Goal: Task Accomplishment & Management: Manage account settings

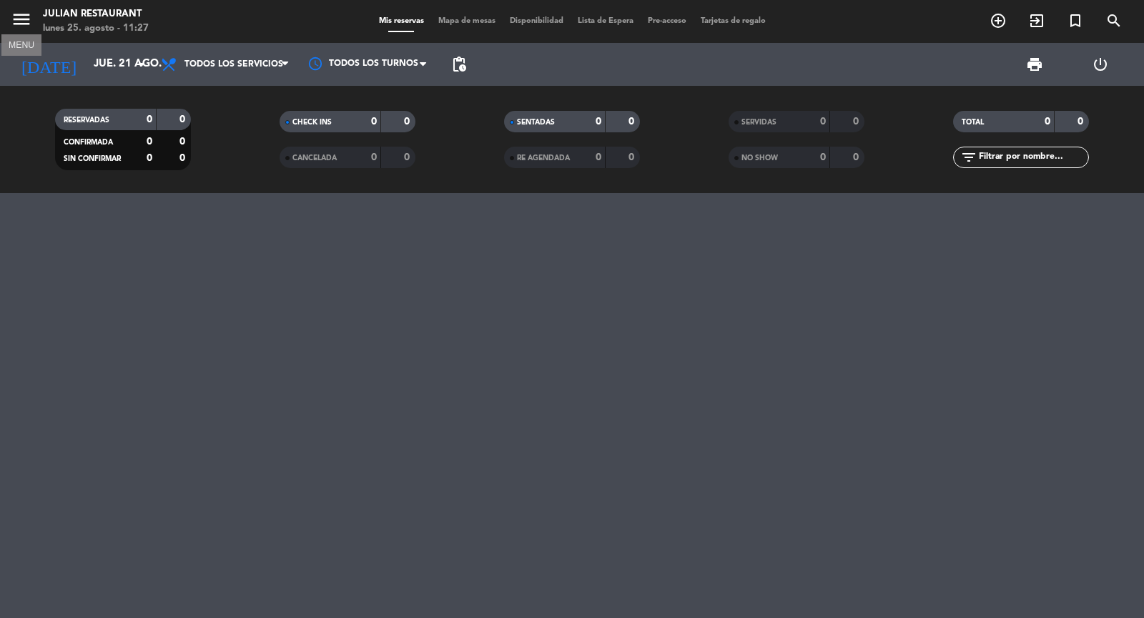
click at [26, 19] on icon "menu" at bounding box center [21, 19] width 21 height 21
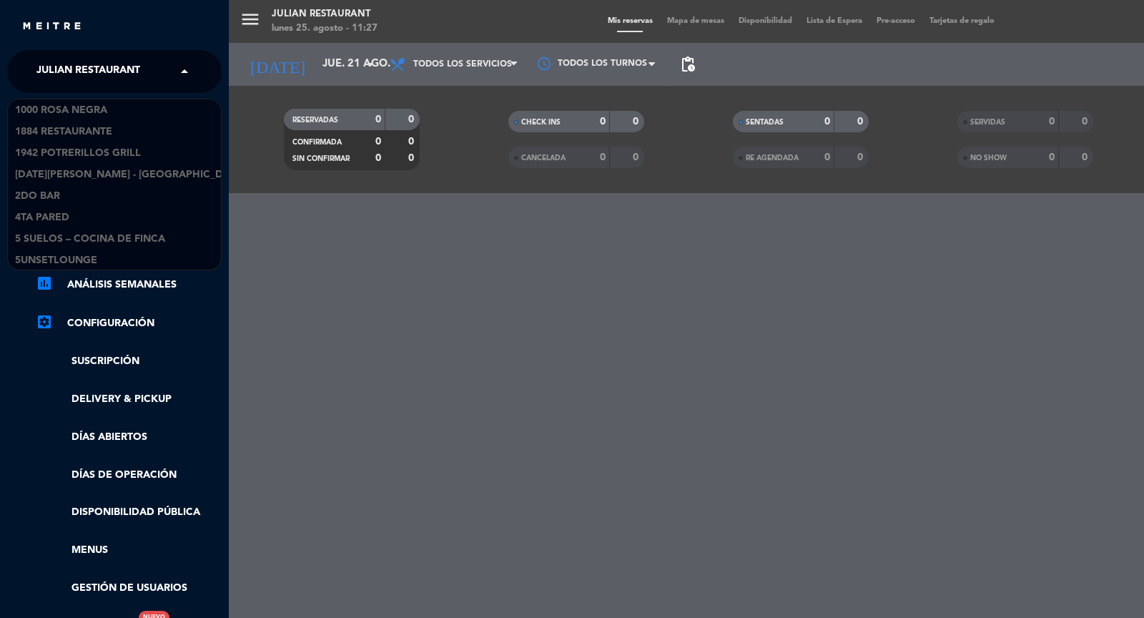
click at [188, 74] on span at bounding box center [188, 71] width 24 height 30
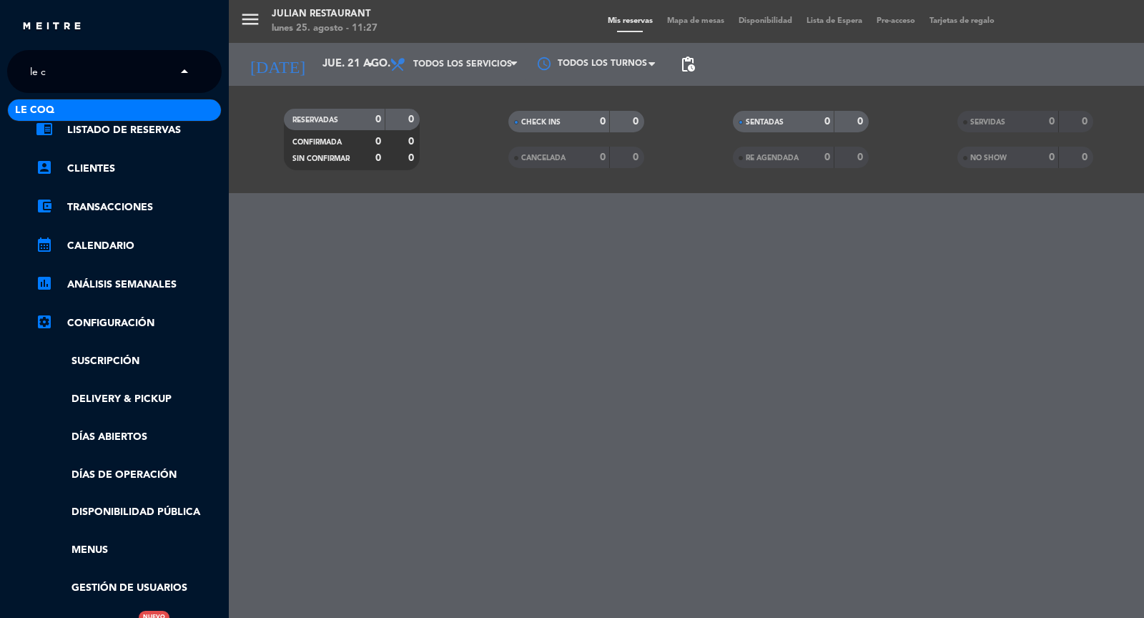
type input "le co"
click at [114, 103] on div "Le Coq" at bounding box center [114, 109] width 213 height 21
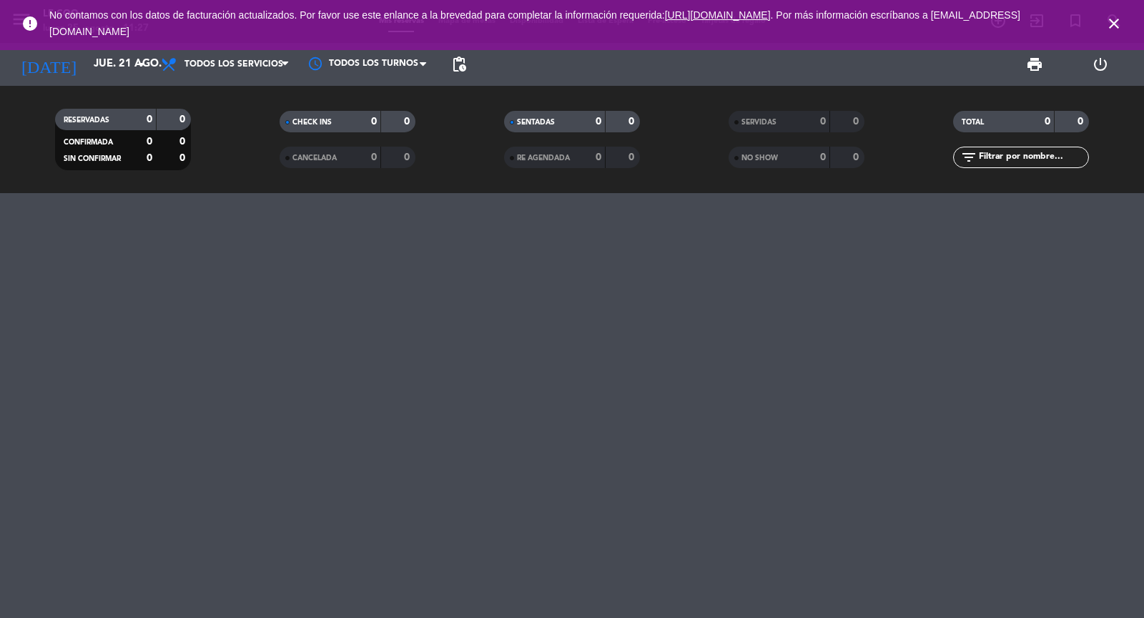
click at [1117, 30] on icon "close" at bounding box center [1114, 23] width 17 height 17
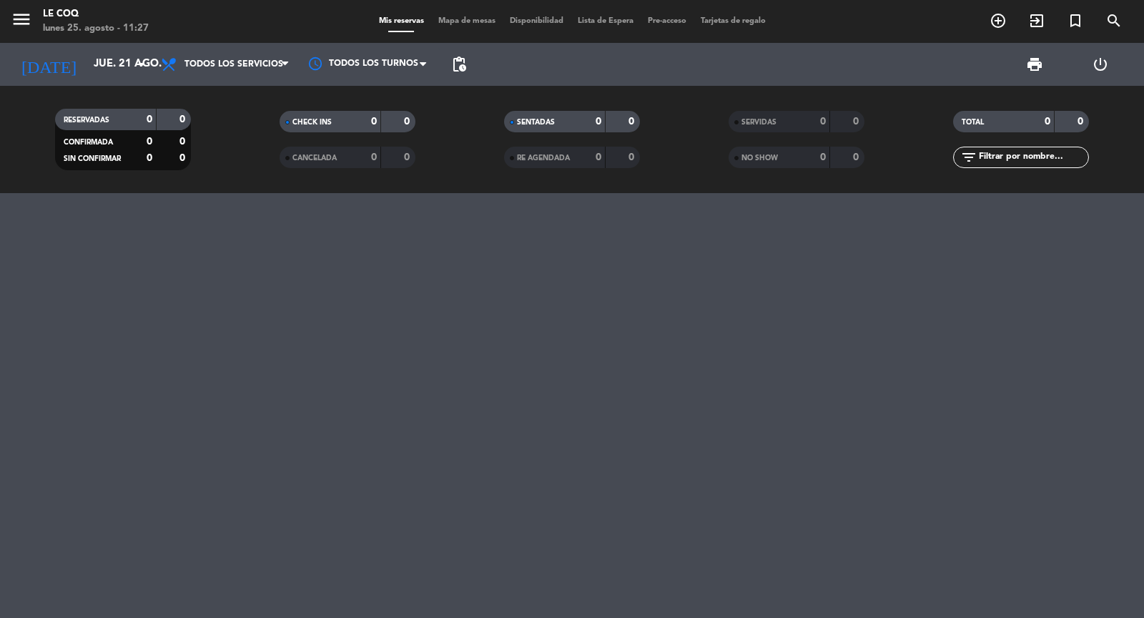
click at [31, 24] on icon "menu" at bounding box center [21, 19] width 21 height 21
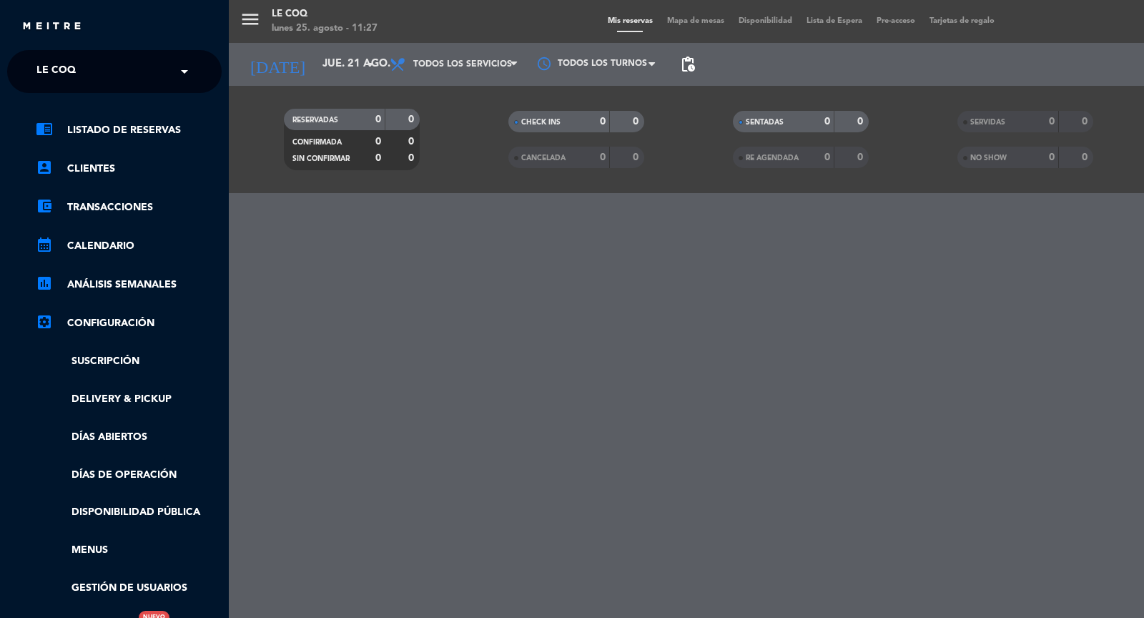
scroll to position [200, 0]
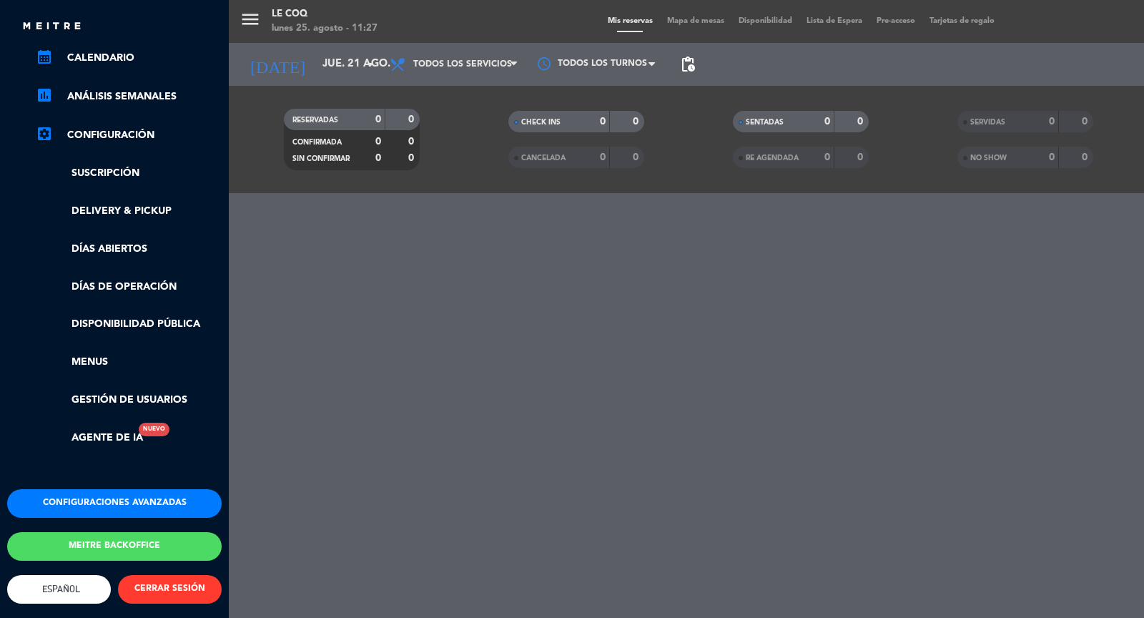
click at [112, 504] on button "Configuraciones avanzadas" at bounding box center [114, 503] width 215 height 29
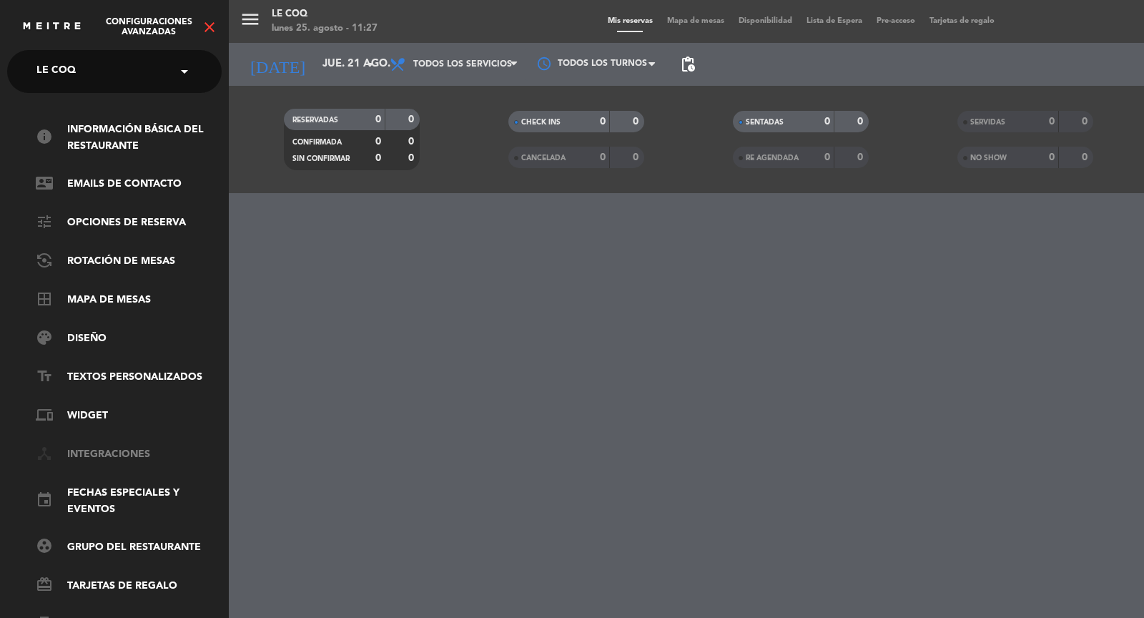
click at [115, 460] on link "device_hub Integraciones" at bounding box center [129, 454] width 186 height 17
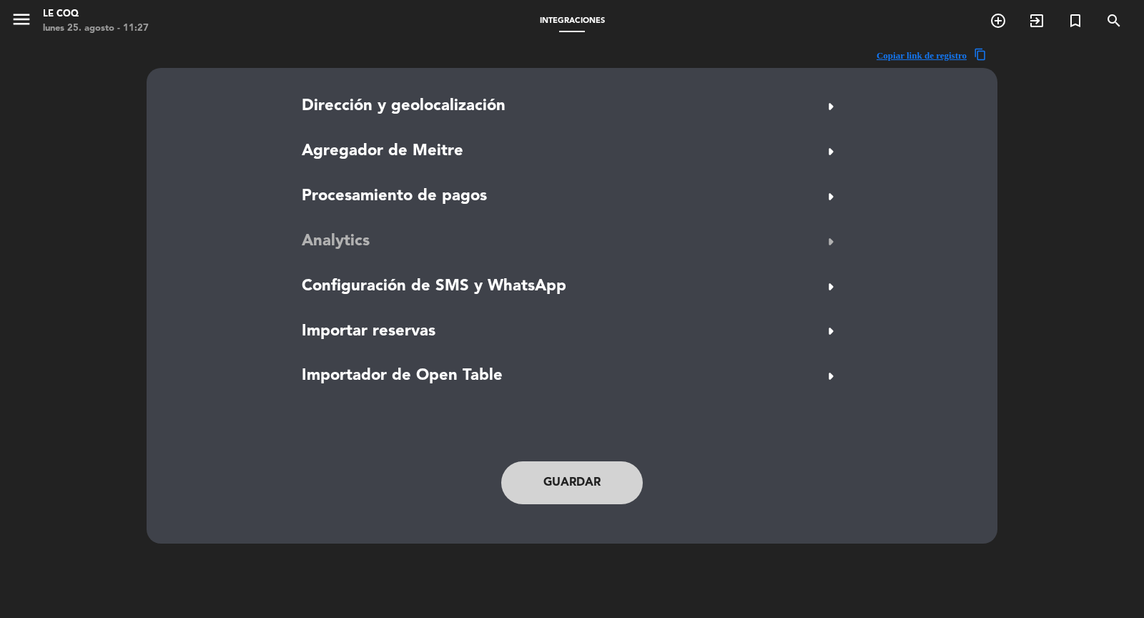
click at [823, 234] on span "arrow_right" at bounding box center [831, 241] width 23 height 23
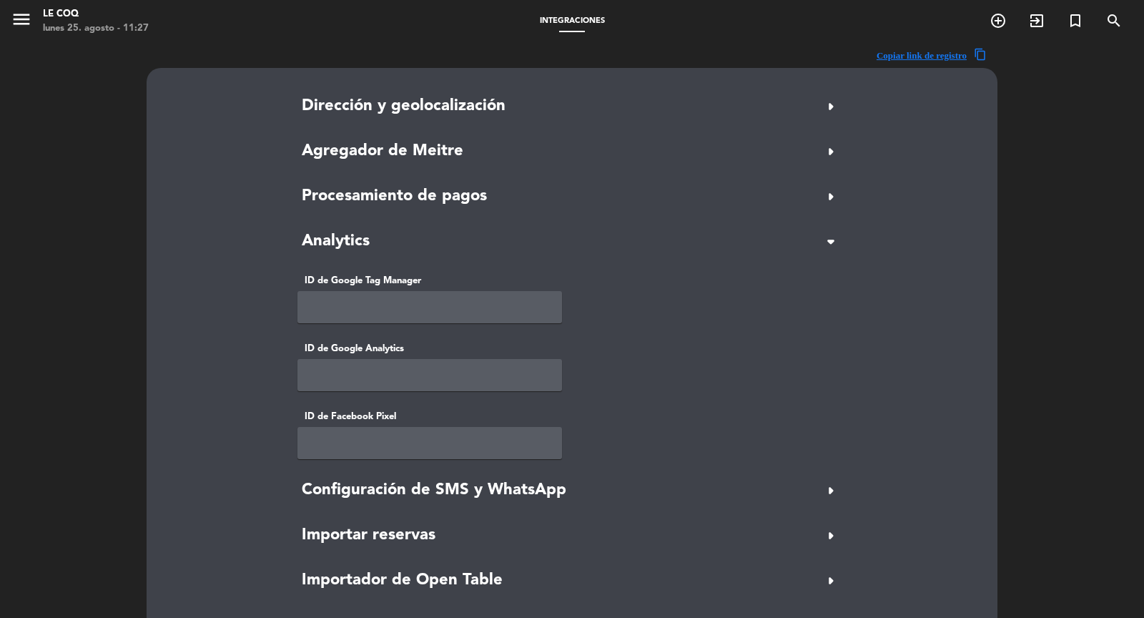
click at [368, 443] on input "text" at bounding box center [429, 443] width 265 height 32
paste input "1815771965942977"
type input "1815771965942977"
click at [689, 383] on div "ID de Google Analytics" at bounding box center [572, 366] width 571 height 50
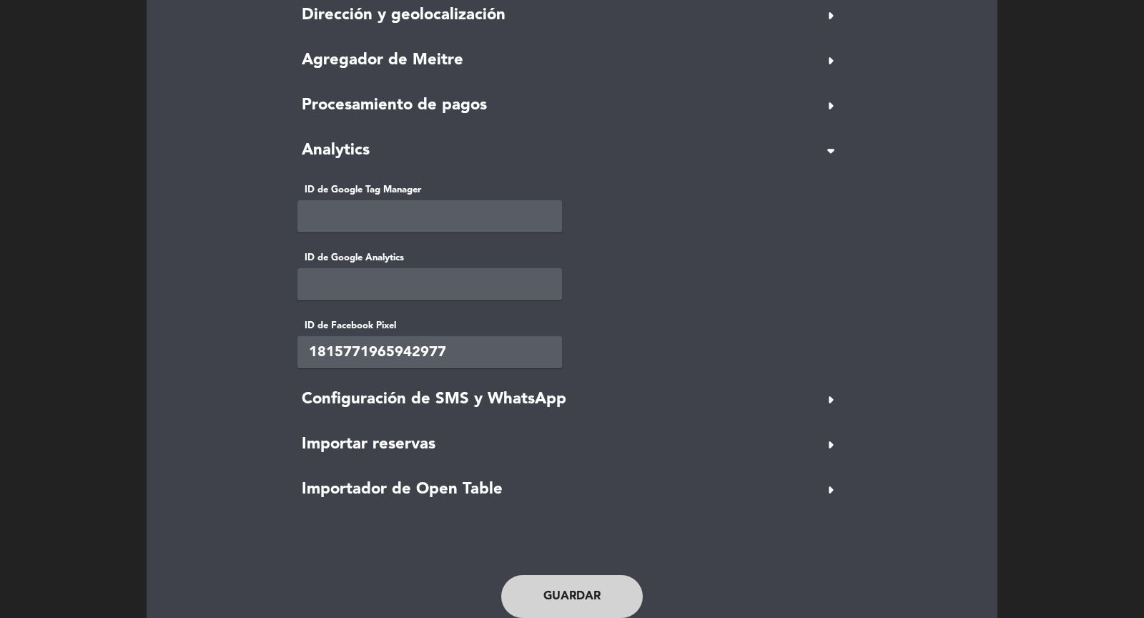
scroll to position [144, 0]
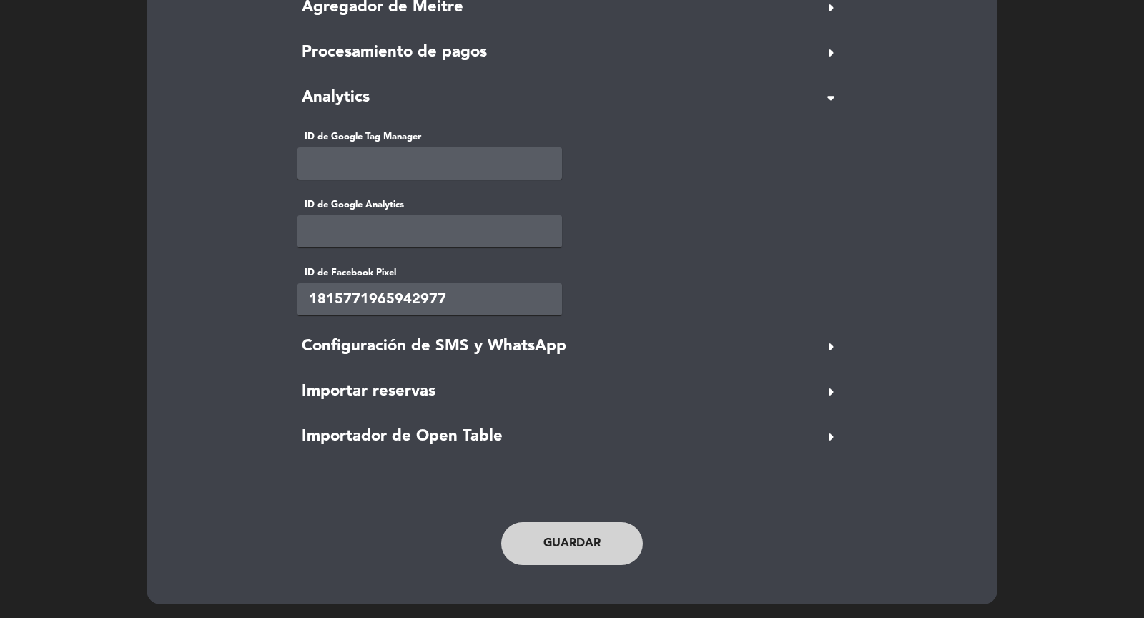
click at [583, 548] on button "Guardar" at bounding box center [572, 543] width 142 height 43
click at [577, 538] on button "Guardar" at bounding box center [572, 543] width 142 height 43
